Goal: Task Accomplishment & Management: Complete application form

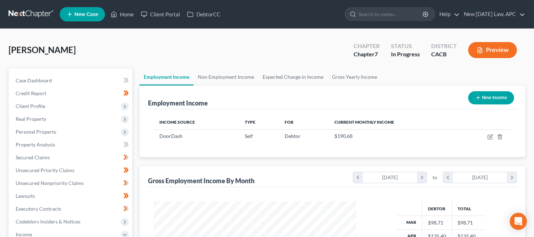
scroll to position [127, 216]
click at [194, 52] on div "[PERSON_NAME] Upgraded Chapter Chapter 7 Status In Progress District CACB Previ…" at bounding box center [267, 52] width 517 height 31
click at [131, 12] on link "Home" at bounding box center [122, 14] width 30 height 13
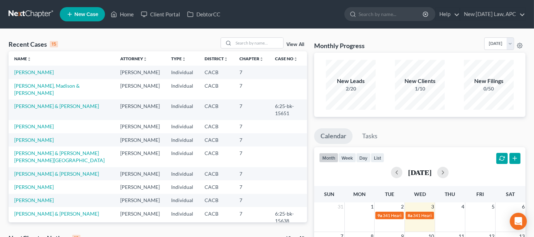
click at [116, 41] on div "Recent Cases 15 View All" at bounding box center [158, 44] width 299 height 14
click at [65, 90] on link "[PERSON_NAME], Madison & [PERSON_NAME]" at bounding box center [47, 89] width 66 height 13
select select "4"
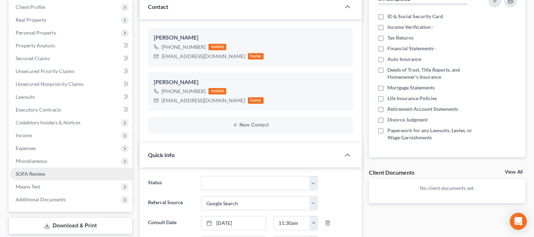
scroll to position [119, 0]
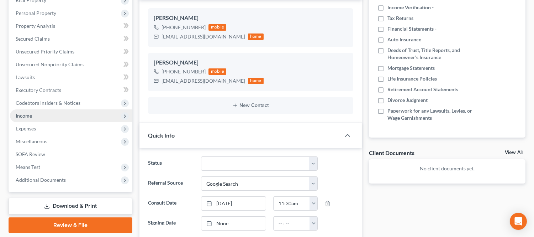
click at [36, 119] on span "Income" at bounding box center [71, 115] width 122 height 13
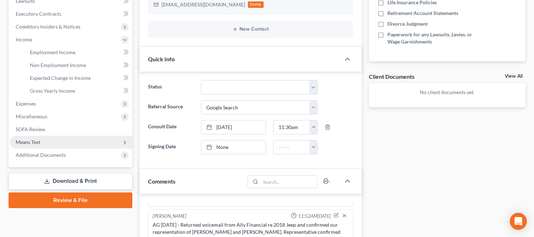
scroll to position [198, 0]
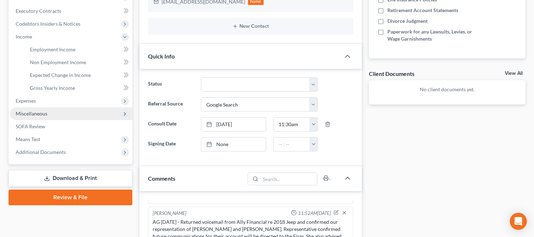
click at [51, 115] on span "Miscellaneous" at bounding box center [71, 113] width 122 height 13
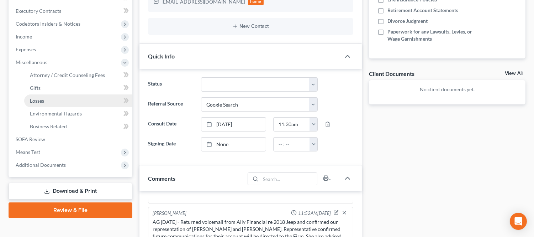
click at [55, 99] on link "Losses" at bounding box center [78, 100] width 108 height 13
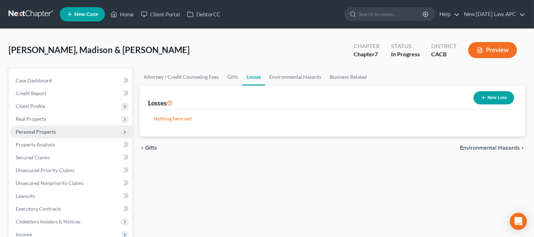
click at [52, 132] on span "Personal Property" at bounding box center [36, 132] width 41 height 6
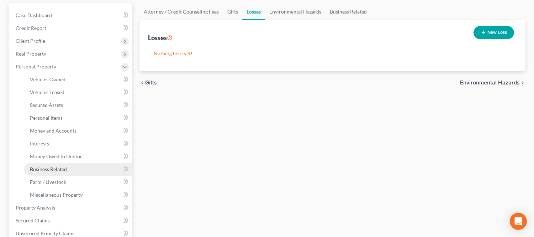
scroll to position [79, 0]
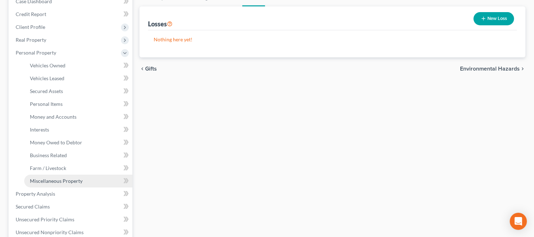
click at [52, 178] on span "Miscellaneous Property" at bounding box center [56, 181] width 53 height 6
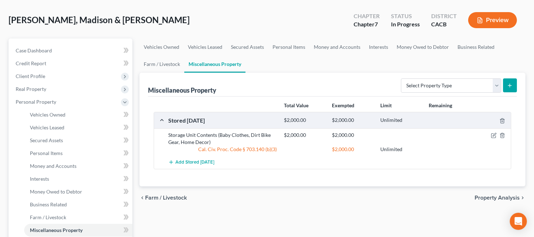
scroll to position [79, 0]
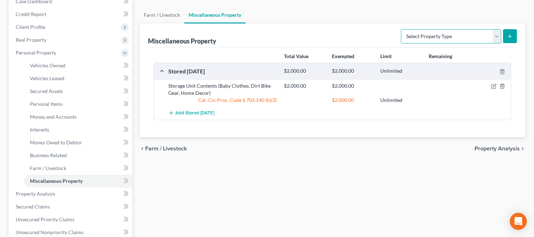
click at [445, 37] on select "Select Property Type Assigned for Creditor Benefit [DATE] Holding for Another N…" at bounding box center [451, 36] width 100 height 14
select select "transferred"
click at [401, 29] on select "Select Property Type Assigned for Creditor Benefit [DATE] Holding for Another N…" at bounding box center [451, 36] width 100 height 14
click at [508, 38] on icon "submit" at bounding box center [510, 36] width 6 height 6
select select "Ordinary ([DATE])"
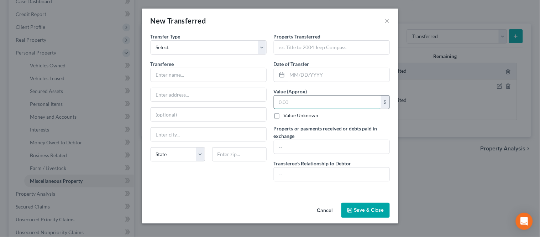
click at [296, 101] on input "text" at bounding box center [327, 102] width 107 height 14
click at [291, 176] on input "text" at bounding box center [331, 174] width 115 height 14
type input "None"
drag, startPoint x: 308, startPoint y: 47, endPoint x: 307, endPoint y: 42, distance: 5.4
click at [308, 47] on input "text" at bounding box center [331, 48] width 115 height 14
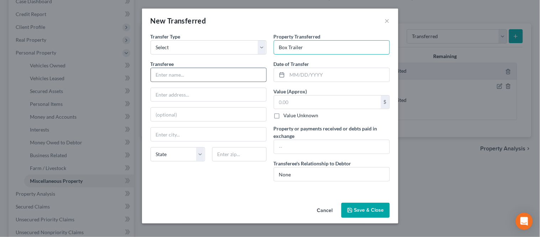
type input "Box Trailer"
click at [205, 81] on input "text" at bounding box center [208, 75] width 115 height 14
type input "[PERSON_NAME]"
click at [337, 76] on input "text" at bounding box center [338, 75] width 102 height 14
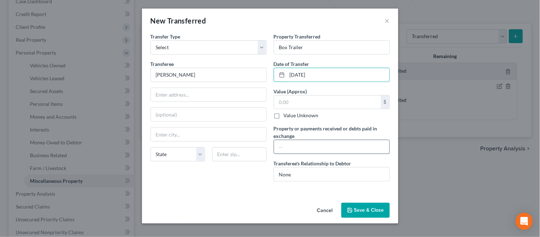
type input "[DATE]"
click at [319, 147] on input "text" at bounding box center [331, 147] width 115 height 14
type input "$2,000.00"
click at [234, 187] on div "Transfer Type * Select Ordinary ([DATE]) [DATE] Transferee * [PERSON_NAME] Stat…" at bounding box center [208, 110] width 123 height 154
click at [361, 209] on button "Save & Close" at bounding box center [365, 210] width 48 height 15
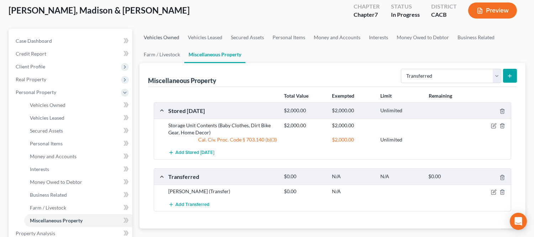
scroll to position [0, 0]
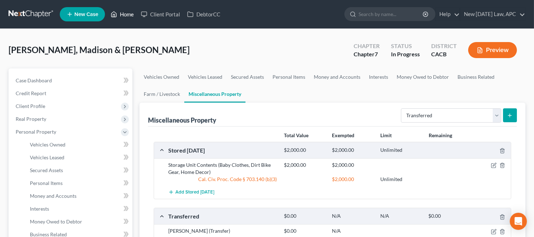
click at [129, 17] on link "Home" at bounding box center [122, 14] width 30 height 13
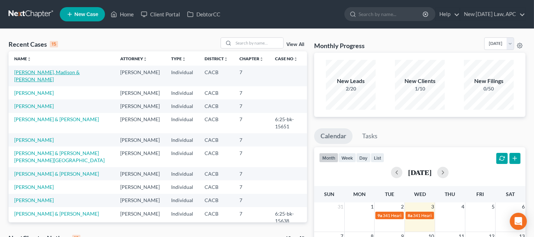
click at [37, 71] on link "[PERSON_NAME], Madison & [PERSON_NAME]" at bounding box center [47, 75] width 66 height 13
select select "4"
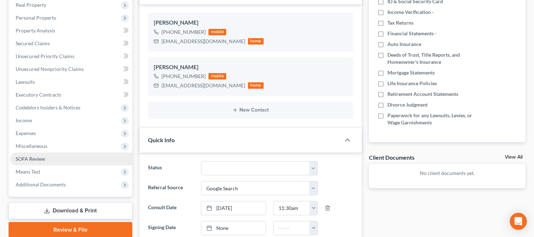
scroll to position [119, 0]
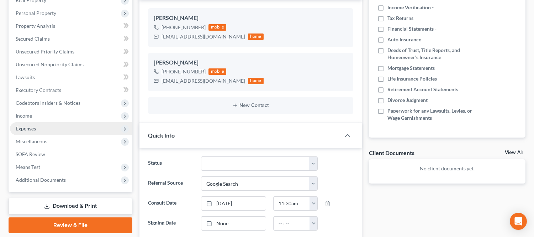
click at [47, 127] on span "Expenses" at bounding box center [71, 128] width 122 height 13
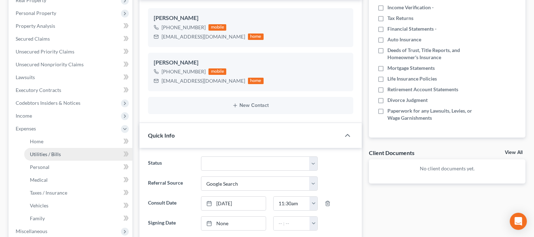
click at [60, 151] on span "Utilities / Bills" at bounding box center [45, 154] width 31 height 6
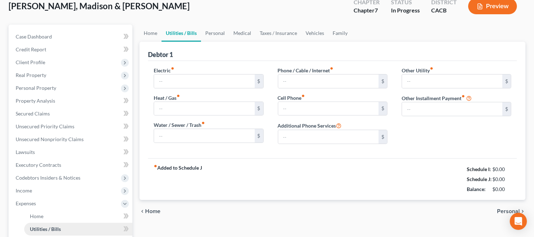
type input "0.00"
type input "30.00"
type input "385.00"
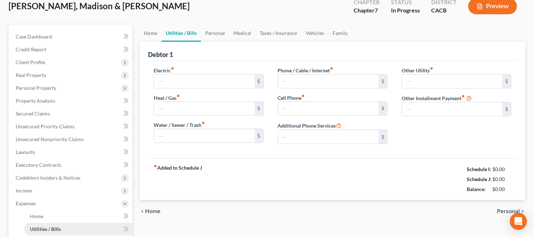
type input "0.00"
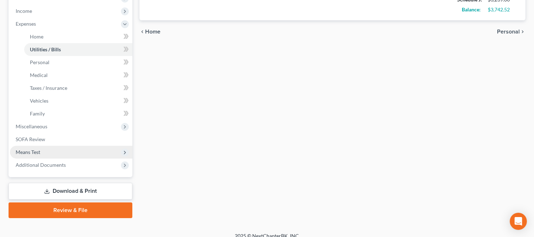
scroll to position [230, 0]
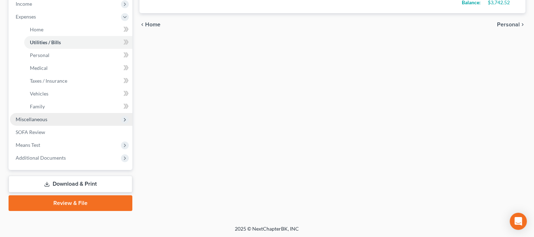
click at [43, 119] on span "Miscellaneous" at bounding box center [32, 119] width 32 height 6
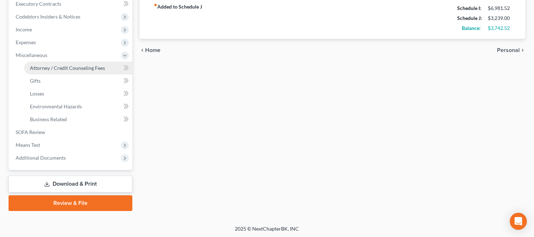
click at [75, 67] on span "Attorney / Credit Counseling Fees" at bounding box center [67, 68] width 75 height 6
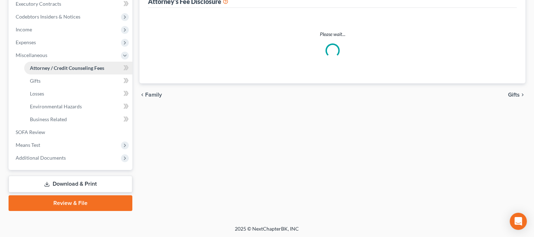
scroll to position [14, 0]
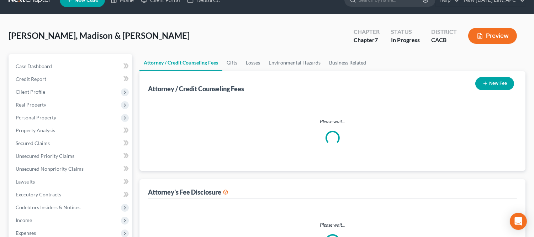
select select "1"
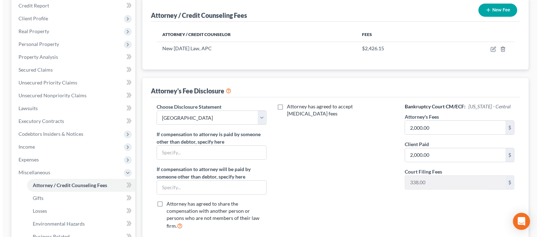
scroll to position [79, 0]
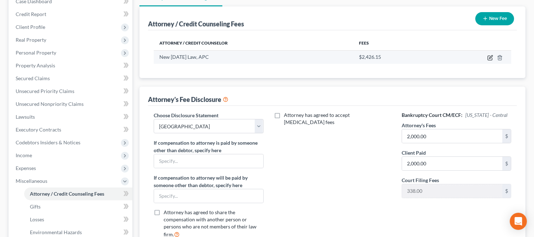
click at [489, 57] on icon "button" at bounding box center [491, 58] width 6 height 6
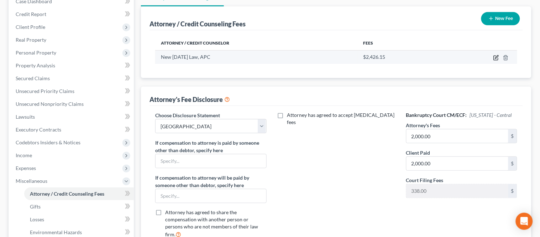
select select "4"
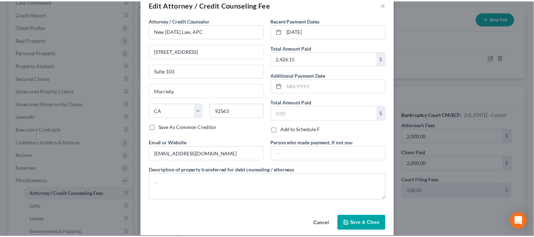
scroll to position [24, 0]
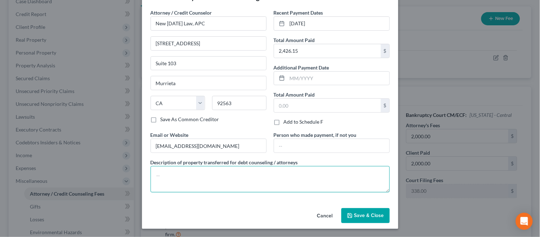
click at [197, 187] on textarea at bounding box center [270, 179] width 239 height 26
paste textarea "Debtor on firm's payment plan, made $250 weekly payments beginning [DATE], with…"
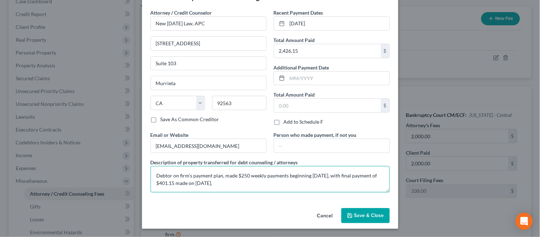
drag, startPoint x: 238, startPoint y: 175, endPoint x: 256, endPoint y: 176, distance: 17.9
click at [238, 176] on textarea "Debtor on firm's payment plan, made $250 weekly payments beginning [DATE], with…" at bounding box center [270, 179] width 239 height 26
click at [316, 173] on textarea "Debtor on firm's payment plan, made $150 weekly payments beginning [DATE], with…" at bounding box center [270, 179] width 239 height 26
drag, startPoint x: 171, startPoint y: 183, endPoint x: 158, endPoint y: 183, distance: 12.8
click at [158, 183] on textarea "Debtor on firm's payment plan, made $150 weekly payments beginning [DATE], with…" at bounding box center [270, 179] width 239 height 26
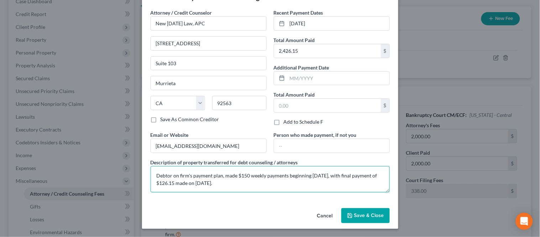
click at [200, 182] on textarea "Debtor on firm's payment plan, made $150 weekly payments beginning [DATE], with…" at bounding box center [270, 179] width 239 height 26
click at [229, 182] on textarea "Debtor on firm's payment plan, made $150 weekly payments beginning [DATE], with…" at bounding box center [270, 179] width 239 height 26
click at [167, 173] on textarea "Debtor on firm's payment plan, made $150 weekly payments beginning [DATE], with…" at bounding box center [270, 179] width 239 height 26
type textarea "Debtors on firm's payment plan, made $150 weekly payments beginning [DATE], wit…"
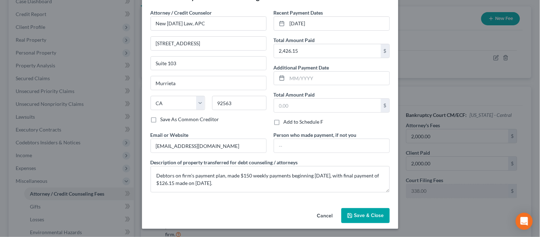
click at [361, 212] on button "Save & Close" at bounding box center [365, 215] width 48 height 15
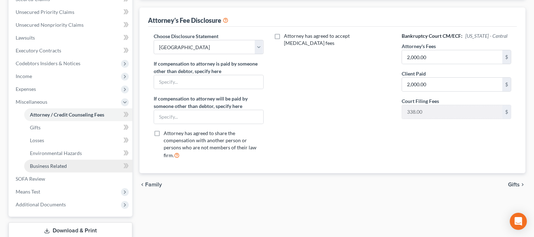
scroll to position [119, 0]
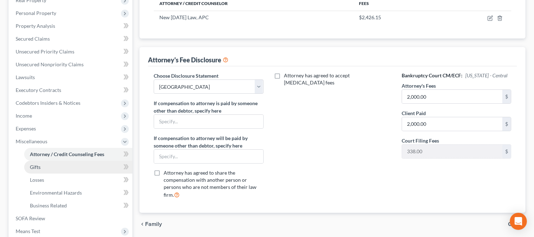
click at [52, 166] on link "Gifts" at bounding box center [78, 167] width 108 height 13
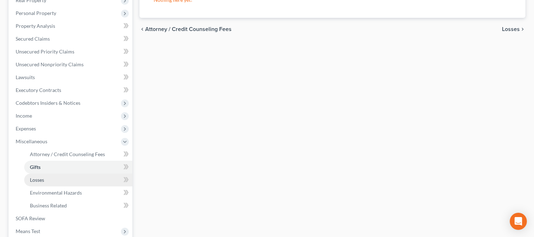
click at [46, 179] on link "Losses" at bounding box center [78, 179] width 108 height 13
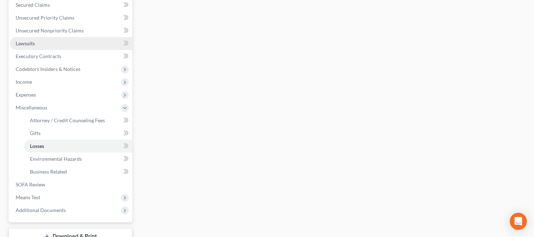
scroll to position [158, 0]
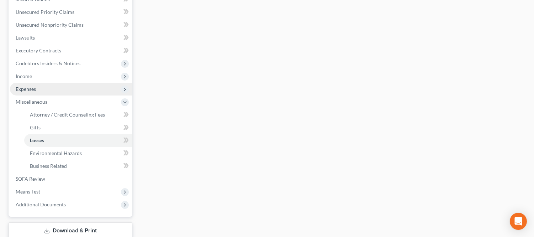
click at [40, 93] on span "Expenses" at bounding box center [71, 89] width 122 height 13
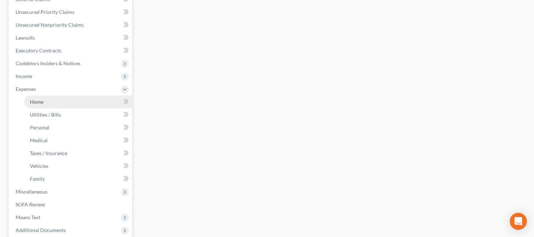
click at [45, 103] on link "Home" at bounding box center [78, 101] width 108 height 13
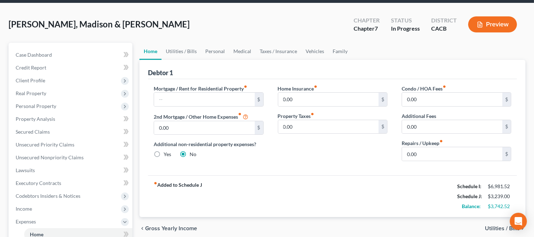
scroll to position [40, 0]
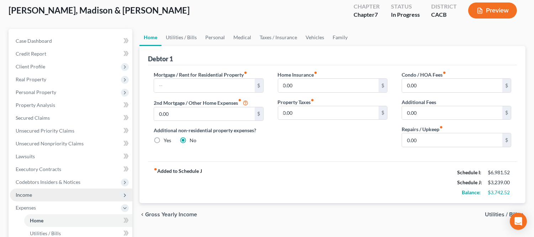
click at [32, 191] on span "Income" at bounding box center [71, 194] width 122 height 13
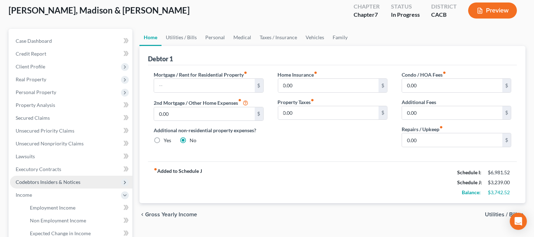
scroll to position [79, 0]
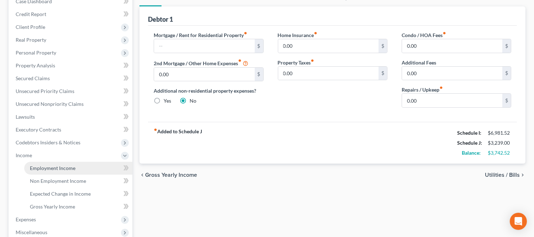
click at [47, 166] on span "Employment Income" at bounding box center [53, 168] width 46 height 6
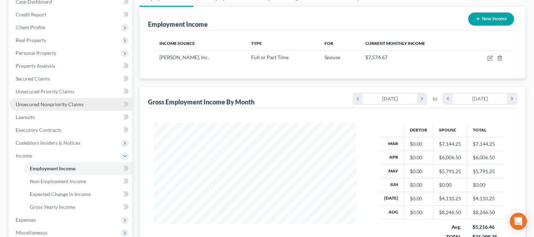
scroll to position [127, 216]
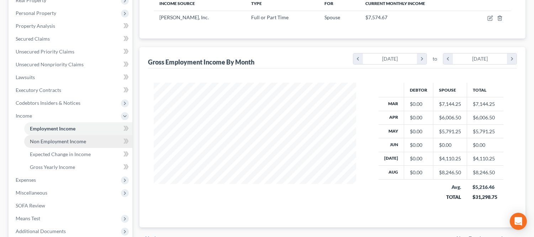
click at [65, 141] on span "Non Employment Income" at bounding box center [58, 141] width 56 height 6
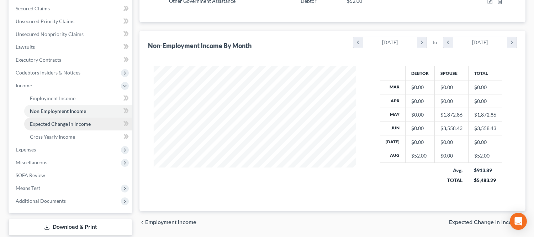
scroll to position [158, 0]
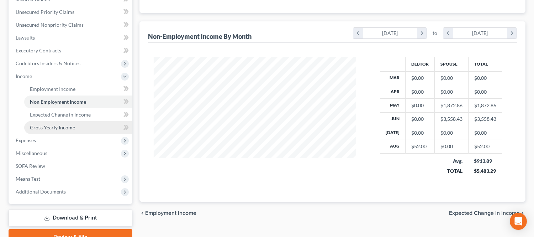
click at [65, 129] on span "Gross Yearly Income" at bounding box center [52, 127] width 45 height 6
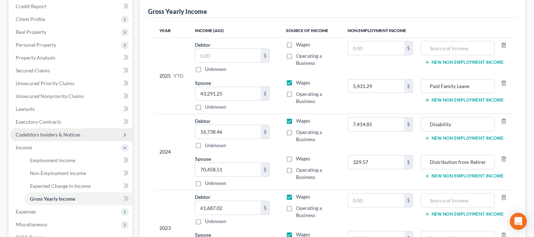
scroll to position [73, 0]
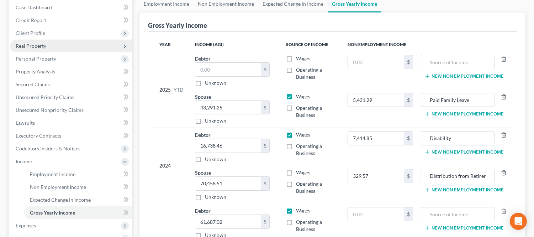
click at [42, 45] on span "Real Property" at bounding box center [31, 46] width 31 height 6
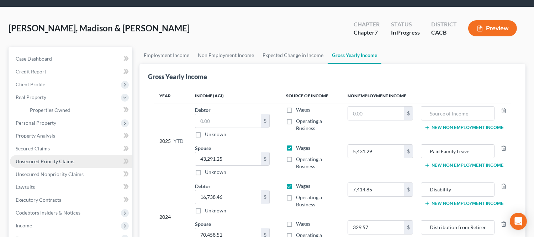
scroll to position [101, 0]
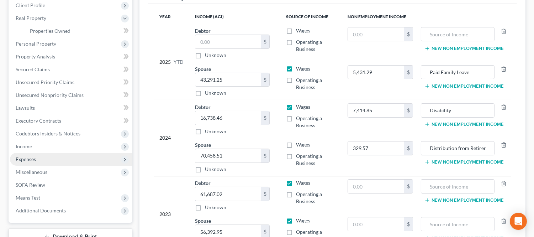
click at [41, 158] on span "Expenses" at bounding box center [71, 159] width 122 height 13
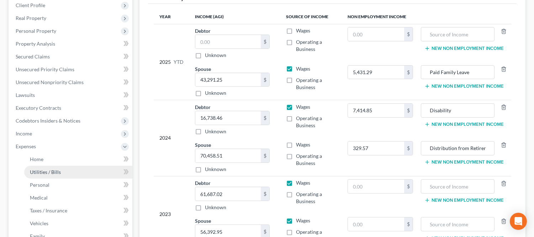
click at [57, 169] on span "Utilities / Bills" at bounding box center [45, 172] width 31 height 6
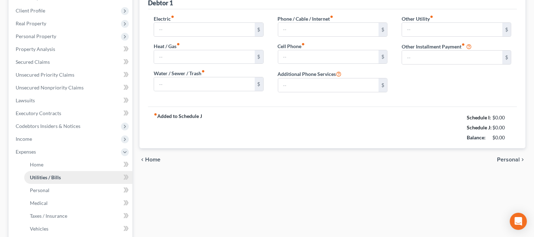
type input "0.00"
type input "30.00"
type input "385.00"
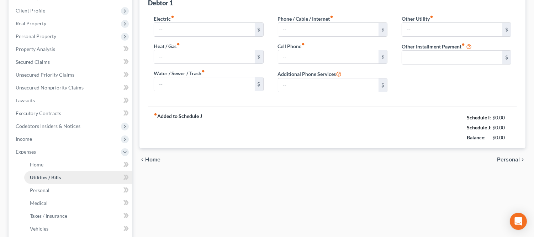
type input "0.00"
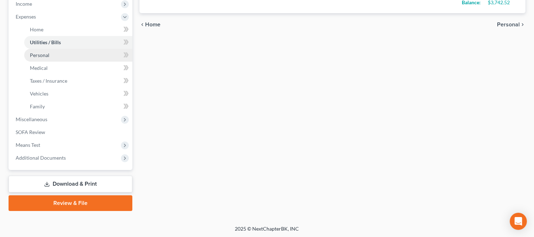
click at [44, 53] on span "Personal" at bounding box center [40, 55] width 20 height 6
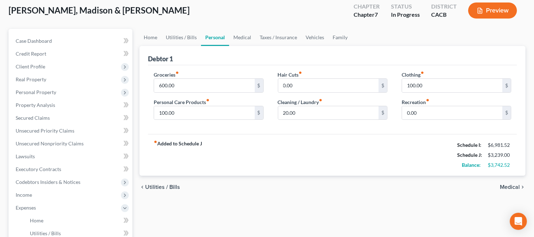
scroll to position [79, 0]
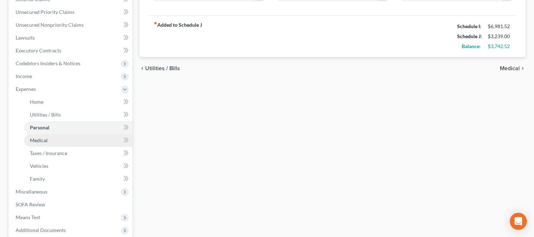
click at [80, 142] on link "Medical" at bounding box center [78, 140] width 108 height 13
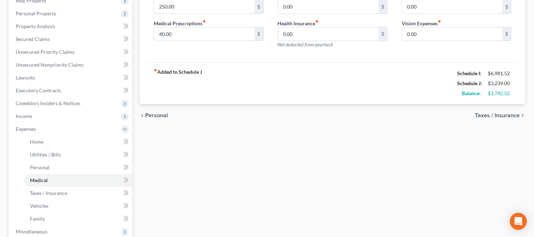
scroll to position [119, 0]
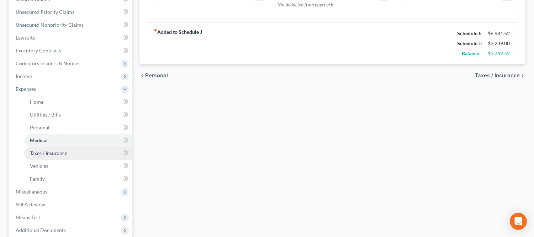
click at [44, 150] on span "Taxes / Insurance" at bounding box center [48, 153] width 37 height 6
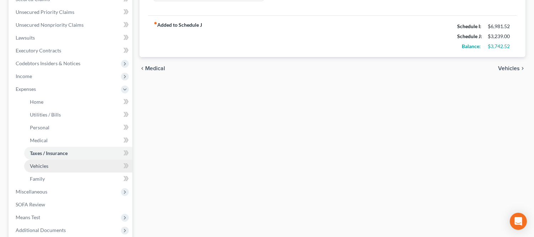
click at [59, 160] on link "Vehicles" at bounding box center [78, 166] width 108 height 13
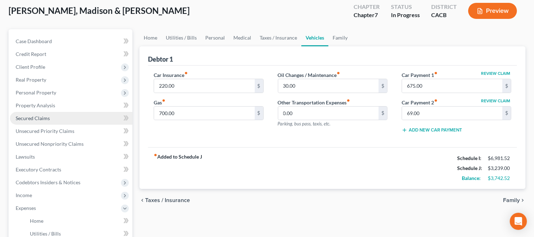
scroll to position [40, 0]
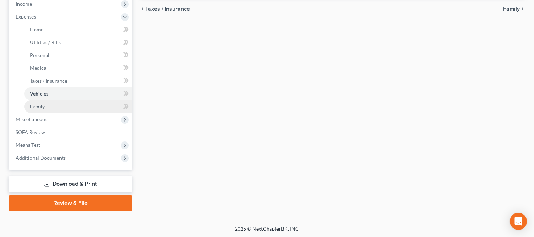
click at [54, 102] on link "Family" at bounding box center [78, 106] width 108 height 13
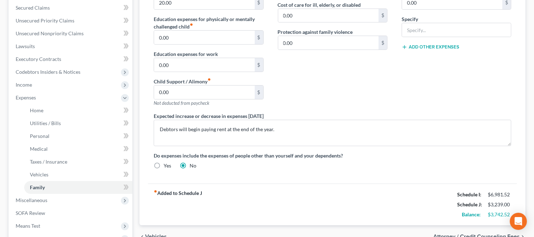
scroll to position [198, 0]
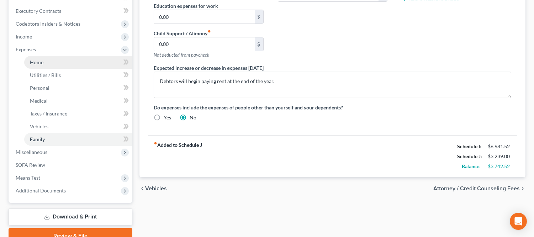
click at [52, 61] on link "Home" at bounding box center [78, 62] width 108 height 13
